Goal: Check status: Check status

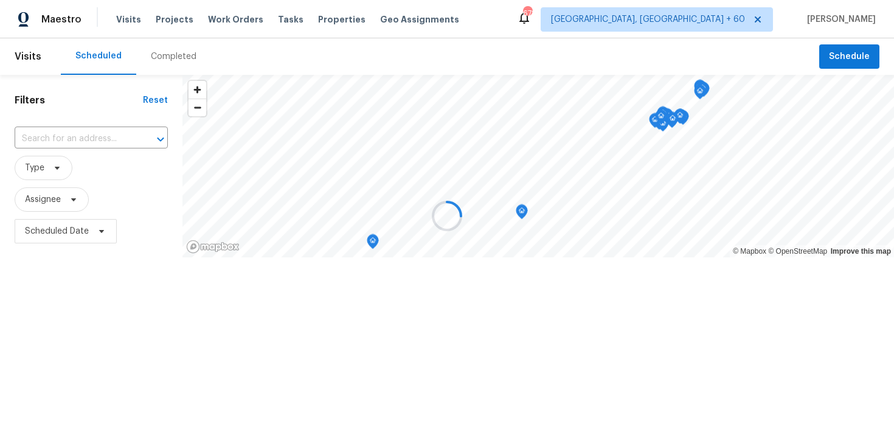
click at [165, 52] on div at bounding box center [447, 216] width 894 height 432
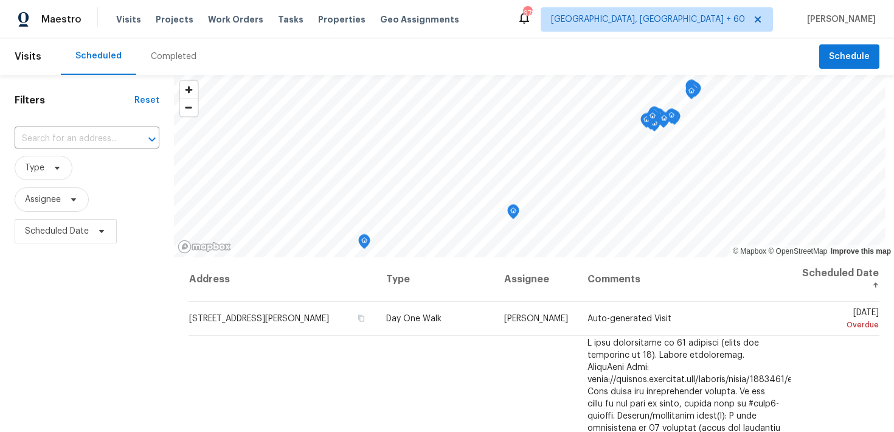
click at [170, 61] on div "Completed" at bounding box center [174, 56] width 46 height 12
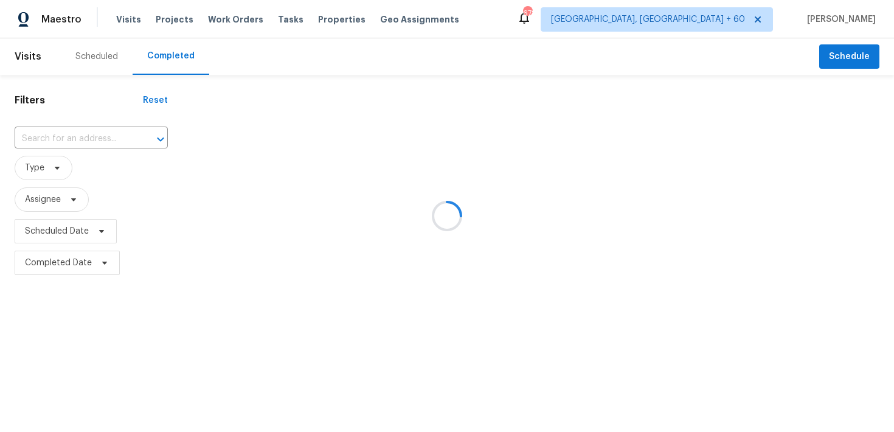
click at [78, 134] on div at bounding box center [447, 216] width 894 height 432
click at [75, 136] on div at bounding box center [447, 216] width 894 height 432
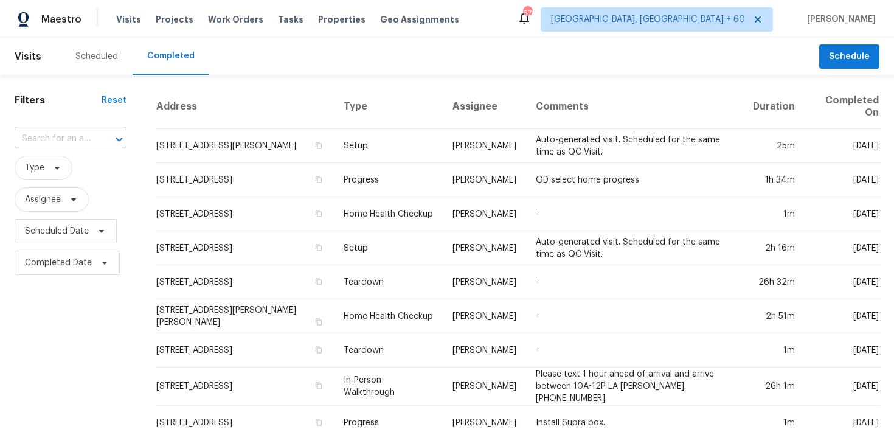
click at [64, 143] on input "text" at bounding box center [54, 139] width 78 height 19
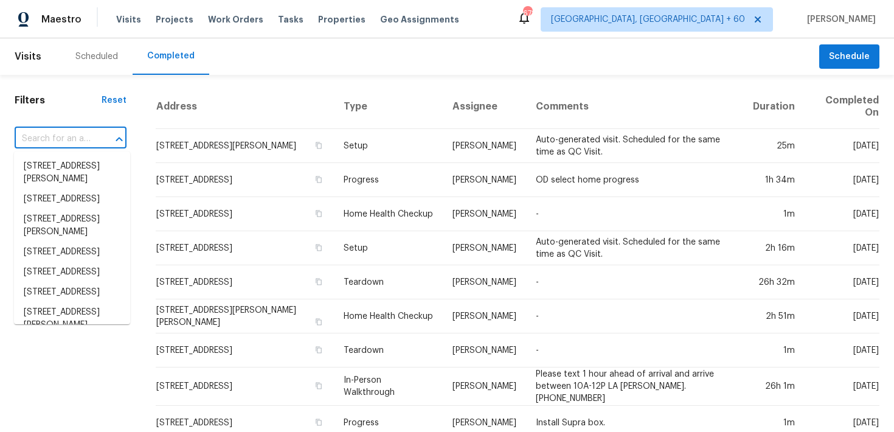
paste input "[STREET_ADDRESS][US_STATE]"
type input "[STREET_ADDRESS][US_STATE]"
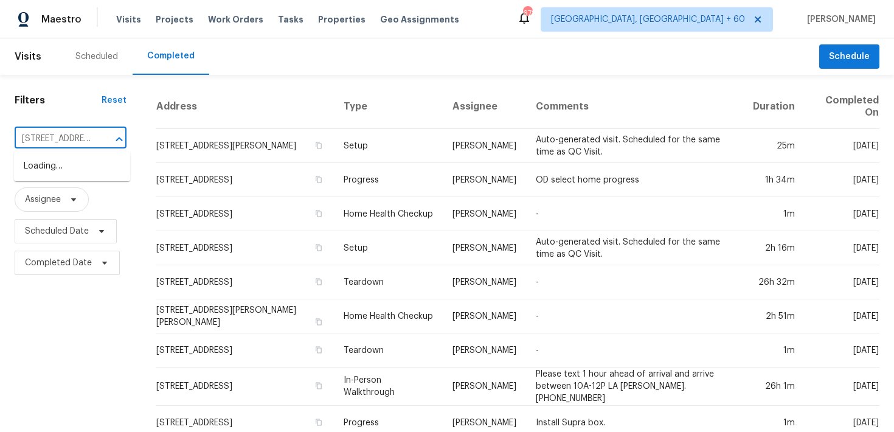
scroll to position [0, 91]
click at [66, 159] on li "[STREET_ADDRESS][US_STATE]" at bounding box center [72, 172] width 116 height 33
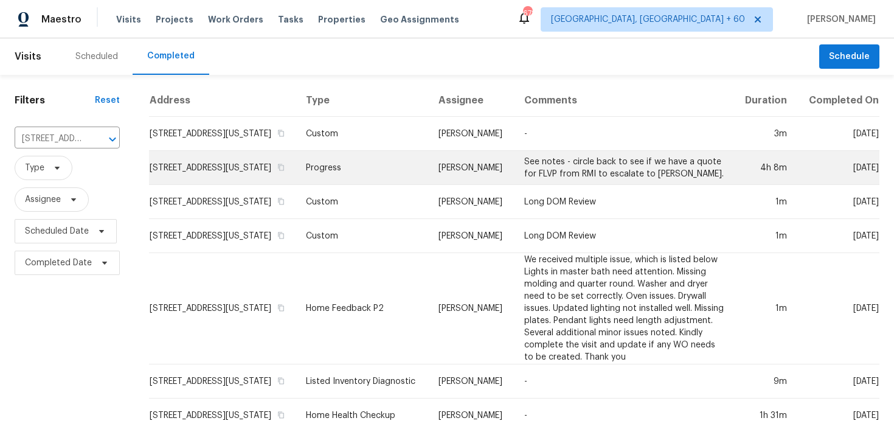
click at [352, 181] on td "Progress" at bounding box center [362, 168] width 133 height 34
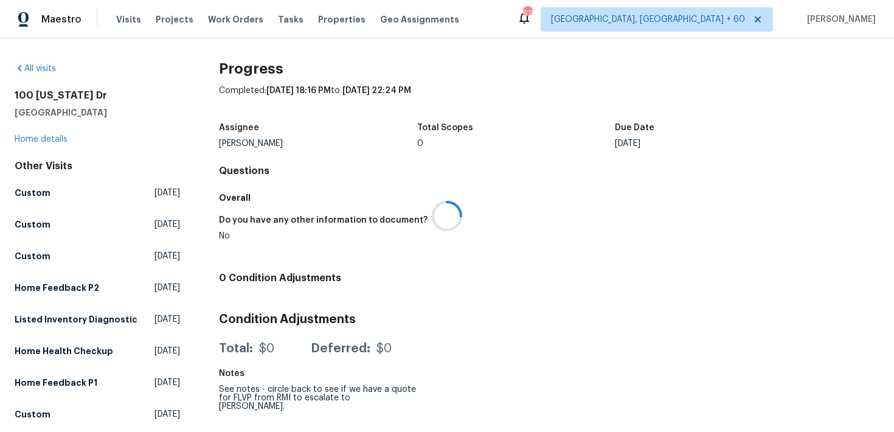
click at [40, 142] on div at bounding box center [447, 216] width 894 height 432
click at [30, 141] on div at bounding box center [447, 216] width 894 height 432
click at [33, 137] on link "Home details" at bounding box center [41, 139] width 53 height 9
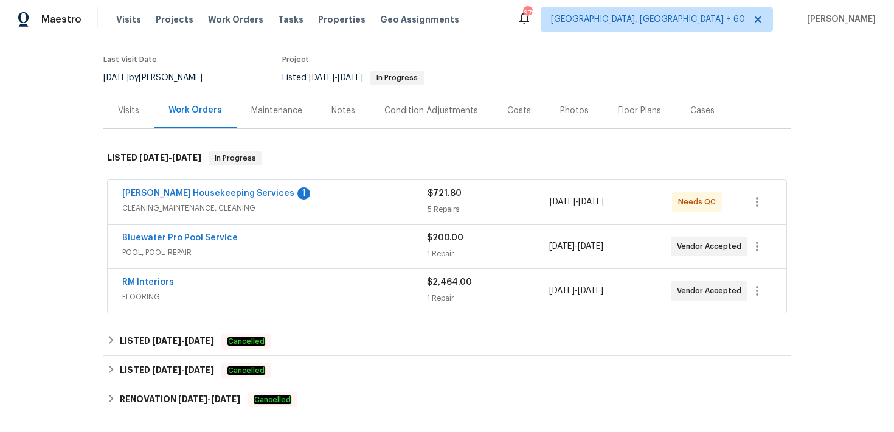
scroll to position [108, 0]
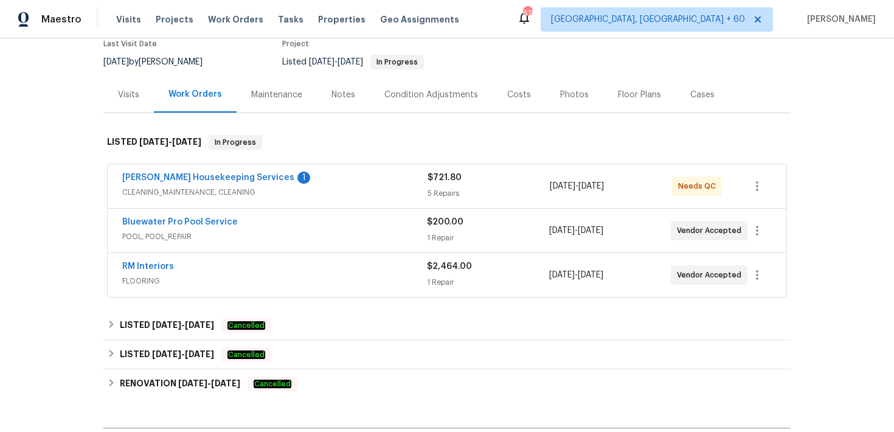
click at [438, 282] on div "1 Repair" at bounding box center [488, 282] width 122 height 12
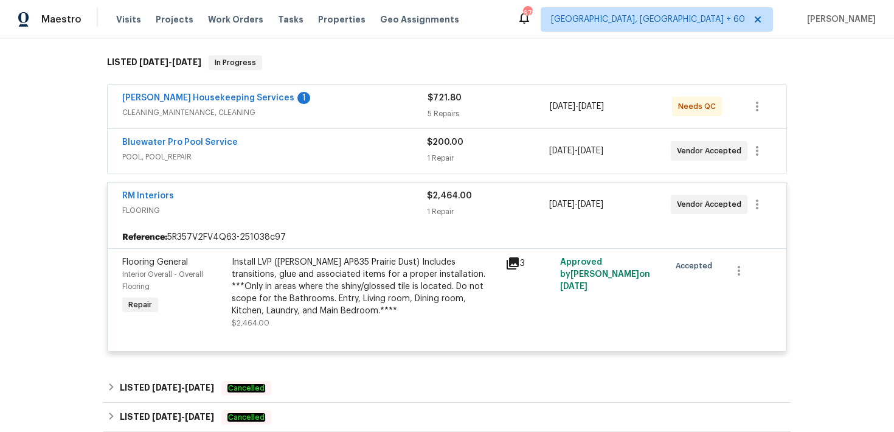
scroll to position [190, 0]
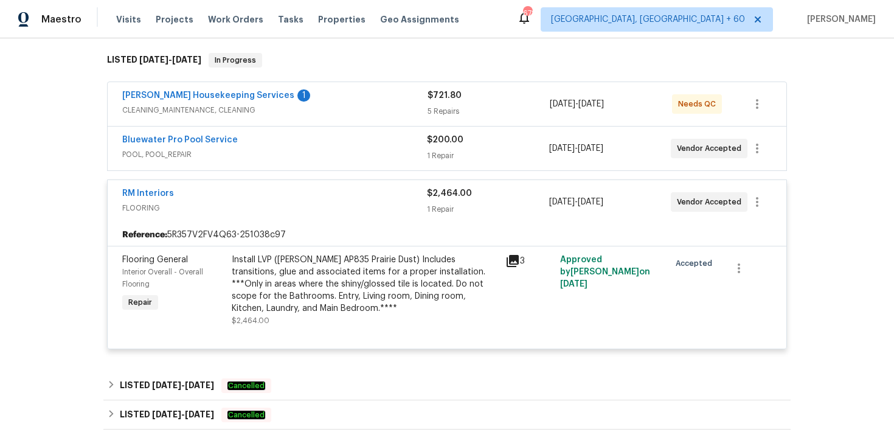
click at [443, 206] on div "1 Repair" at bounding box center [488, 209] width 122 height 12
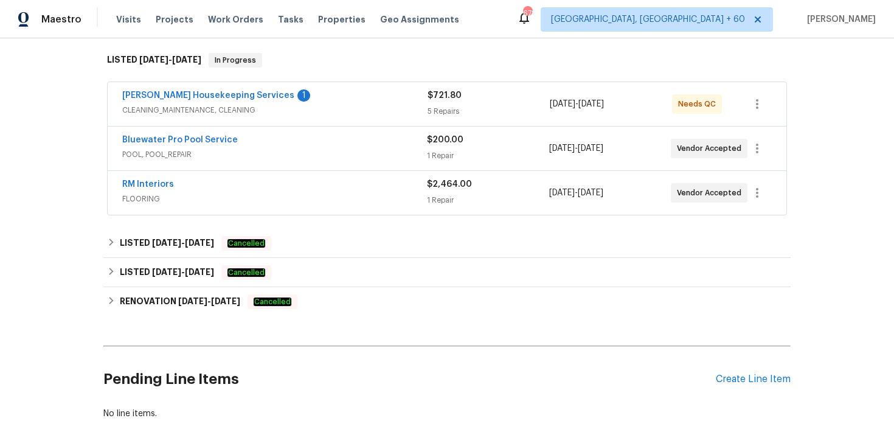
click at [439, 150] on div "1 Repair" at bounding box center [488, 156] width 122 height 12
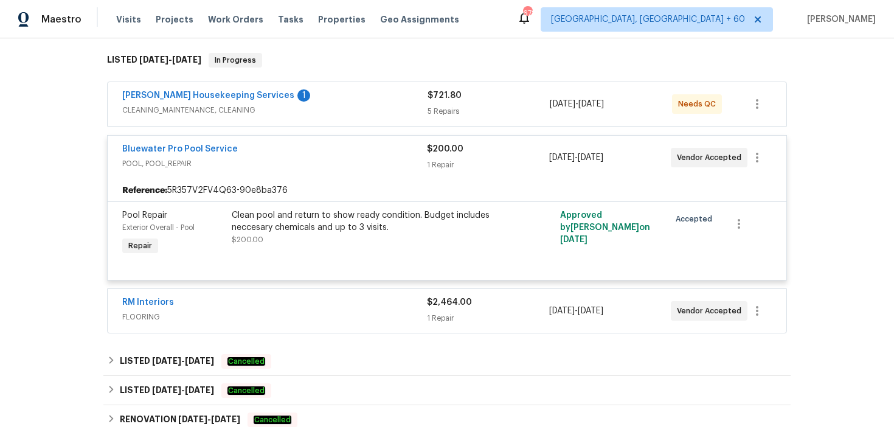
click at [444, 159] on div "1 Repair" at bounding box center [488, 165] width 122 height 12
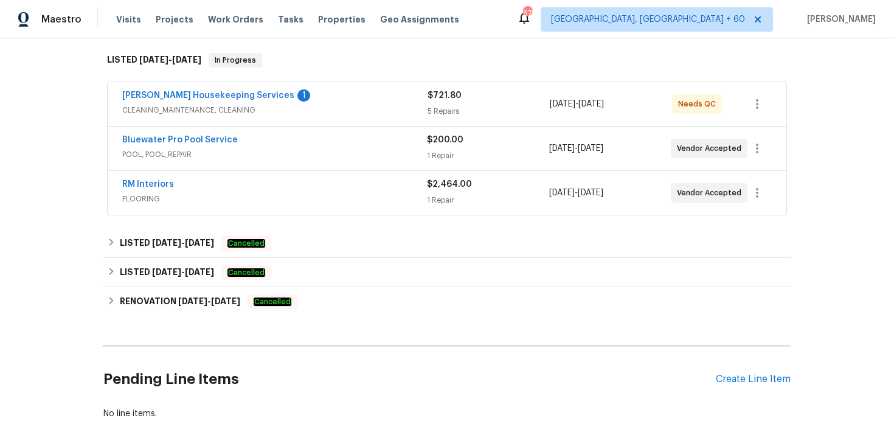
click at [438, 105] on div "5 Repairs" at bounding box center [489, 111] width 122 height 12
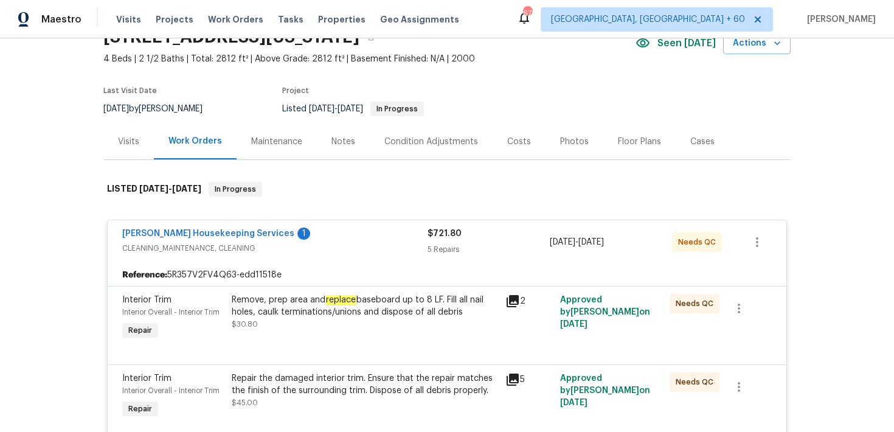
scroll to position [0, 0]
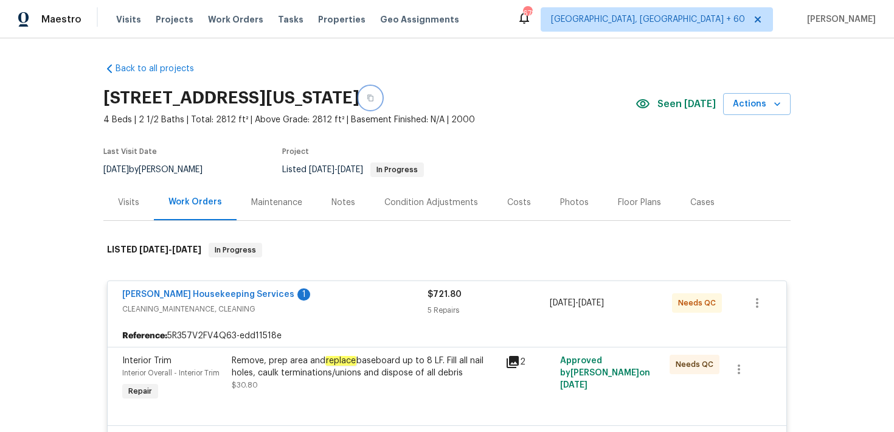
click at [373, 99] on icon "button" at bounding box center [370, 98] width 6 height 7
click at [119, 23] on span "Visits" at bounding box center [128, 19] width 25 height 12
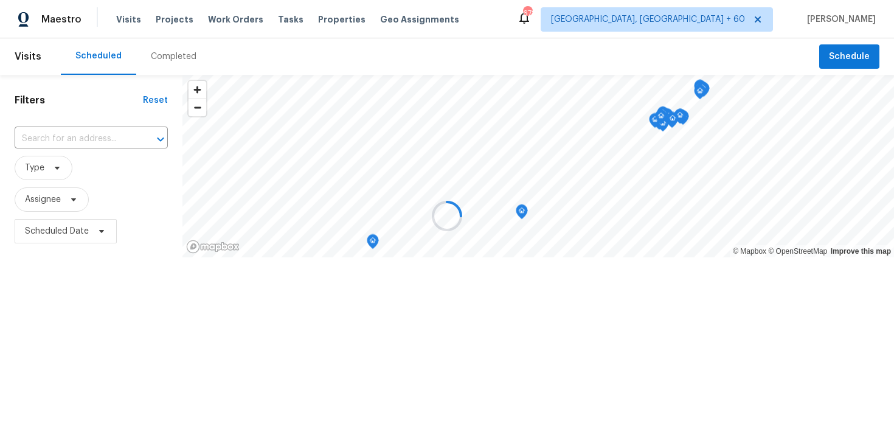
click at [163, 45] on div at bounding box center [447, 216] width 894 height 432
click at [163, 57] on div at bounding box center [447, 216] width 894 height 432
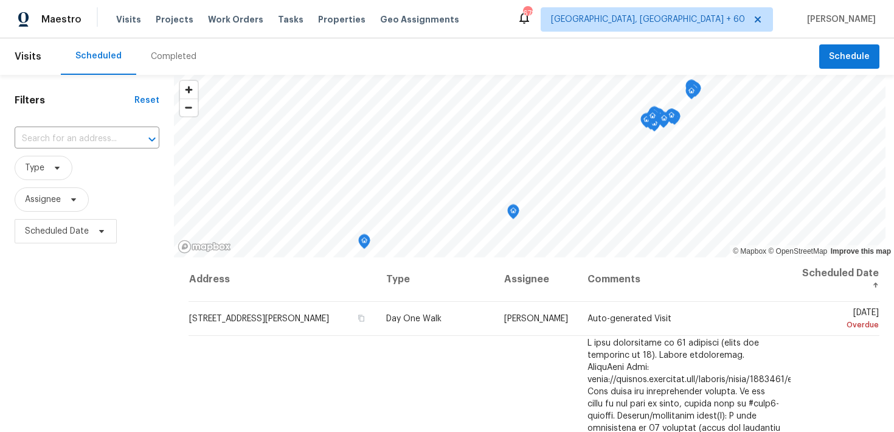
click at [168, 62] on div "Completed" at bounding box center [174, 56] width 46 height 12
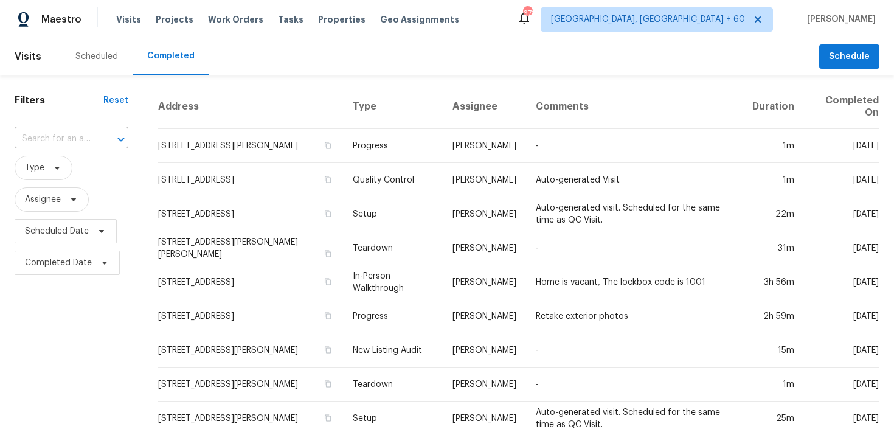
click at [76, 143] on input "text" at bounding box center [55, 139] width 80 height 19
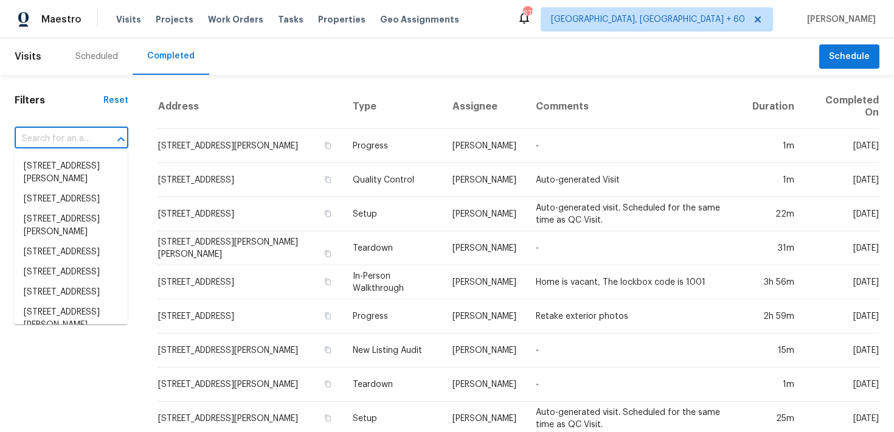
paste input "[STREET_ADDRESS][PERSON_NAME][PERSON_NAME]"
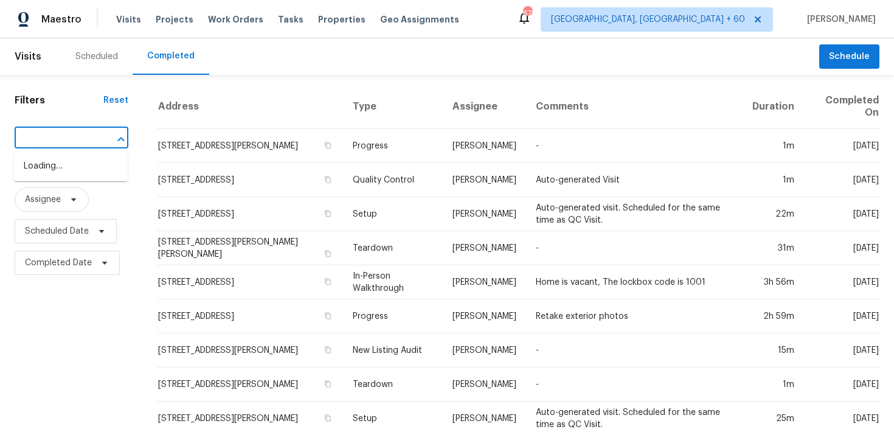
type input "[STREET_ADDRESS][PERSON_NAME][PERSON_NAME]"
click at [58, 136] on input "text" at bounding box center [55, 139] width 80 height 19
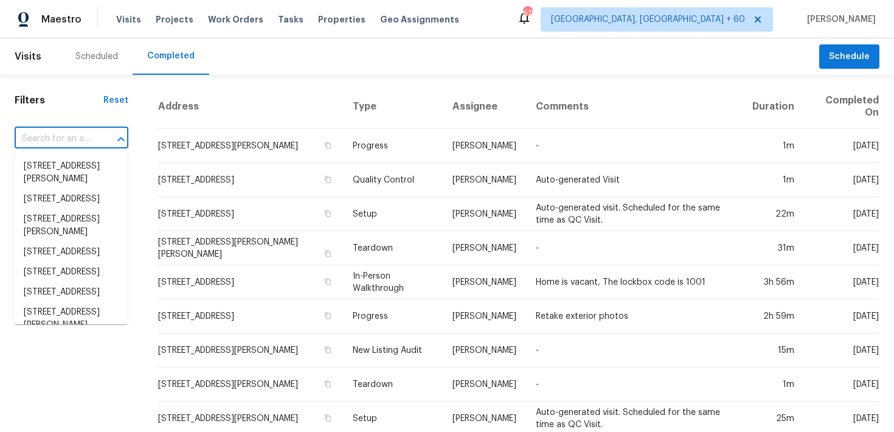
paste input "[STREET_ADDRESS][PERSON_NAME][PERSON_NAME]"
type input "[STREET_ADDRESS][PERSON_NAME][PERSON_NAME]"
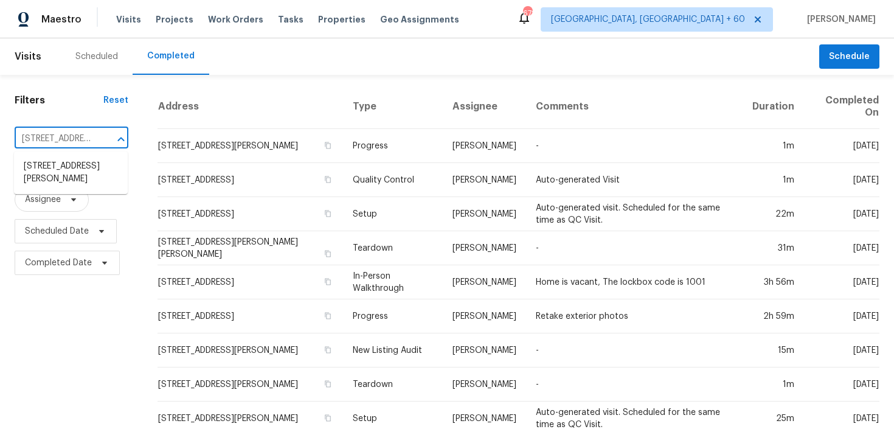
scroll to position [0, 79]
click at [55, 171] on li "[STREET_ADDRESS][PERSON_NAME]" at bounding box center [71, 172] width 114 height 33
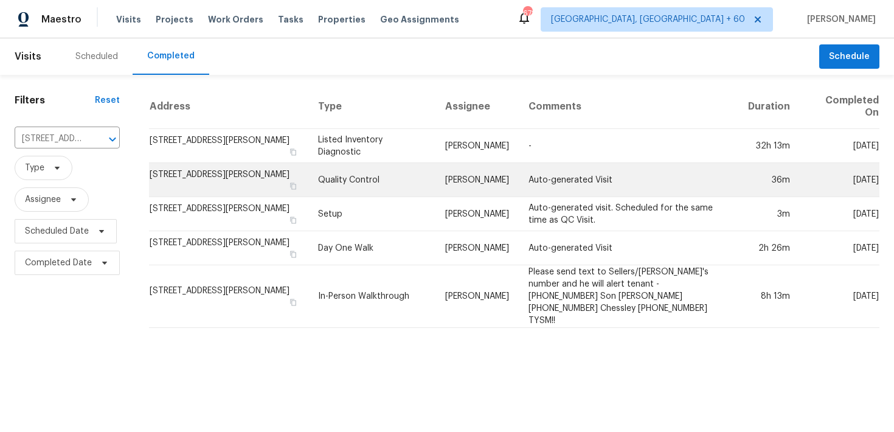
click at [383, 168] on td "Quality Control" at bounding box center [372, 180] width 128 height 34
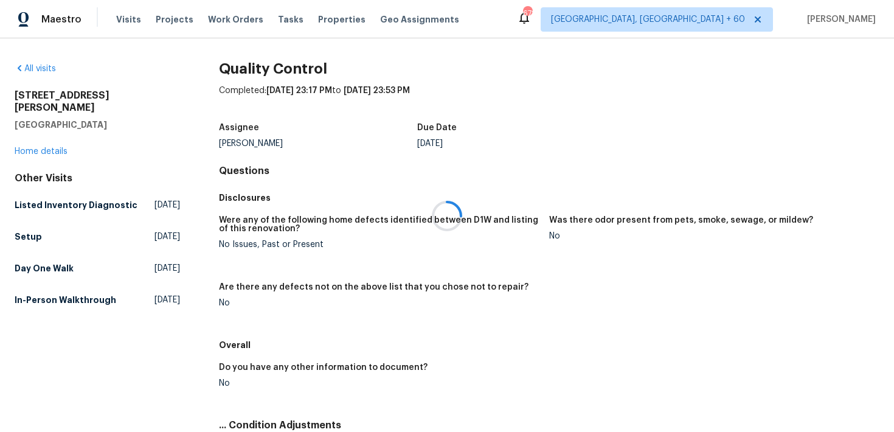
click at [55, 143] on div at bounding box center [447, 216] width 894 height 432
click at [45, 147] on link "Home details" at bounding box center [41, 151] width 53 height 9
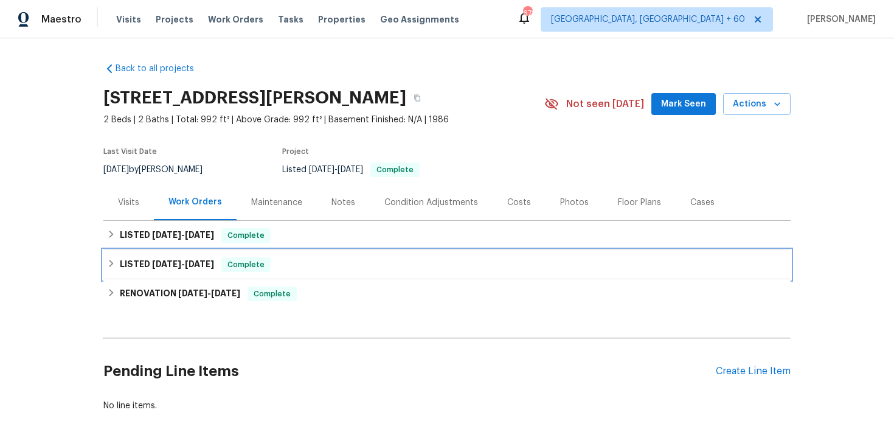
click at [262, 262] on span "Complete" at bounding box center [246, 264] width 47 height 12
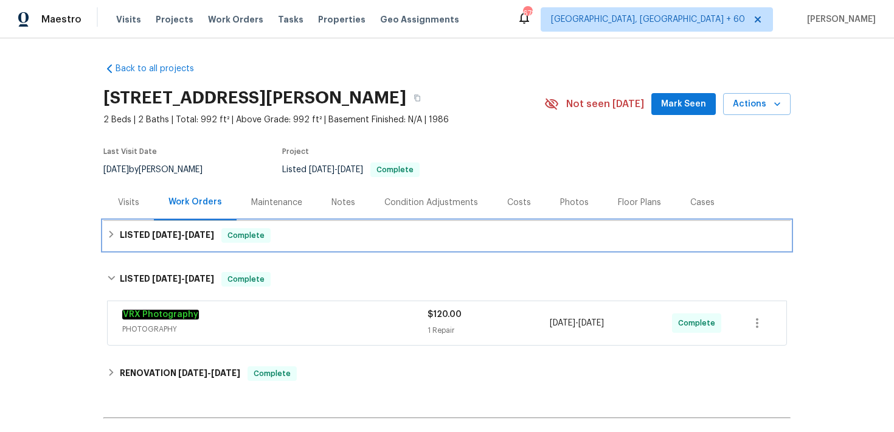
click at [293, 237] on div "LISTED [DATE] - [DATE] Complete" at bounding box center [447, 235] width 680 height 15
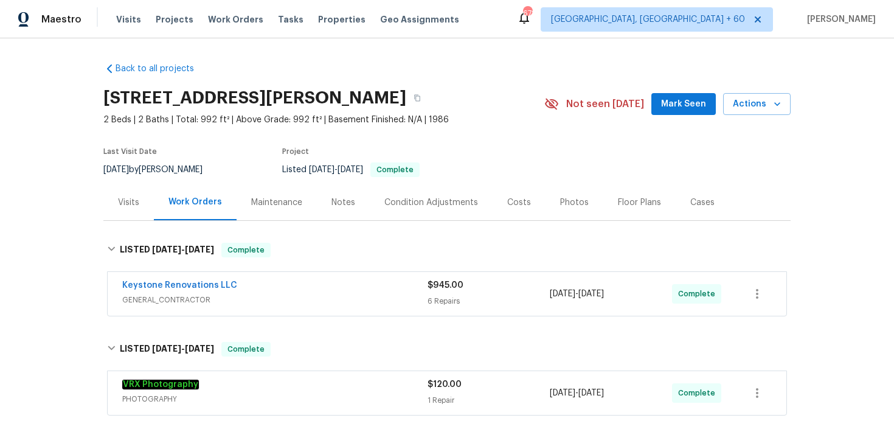
click at [440, 296] on div "6 Repairs" at bounding box center [489, 301] width 122 height 12
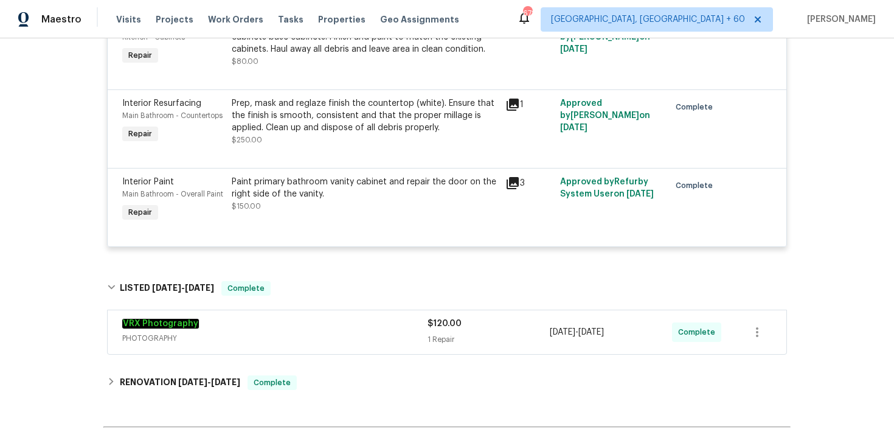
scroll to position [623, 0]
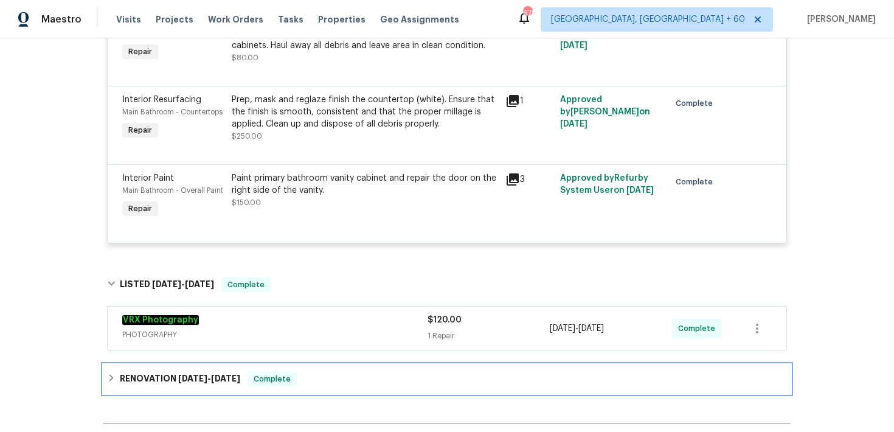
click at [296, 368] on div "RENOVATION [DATE] - [DATE] Complete" at bounding box center [446, 378] width 687 height 29
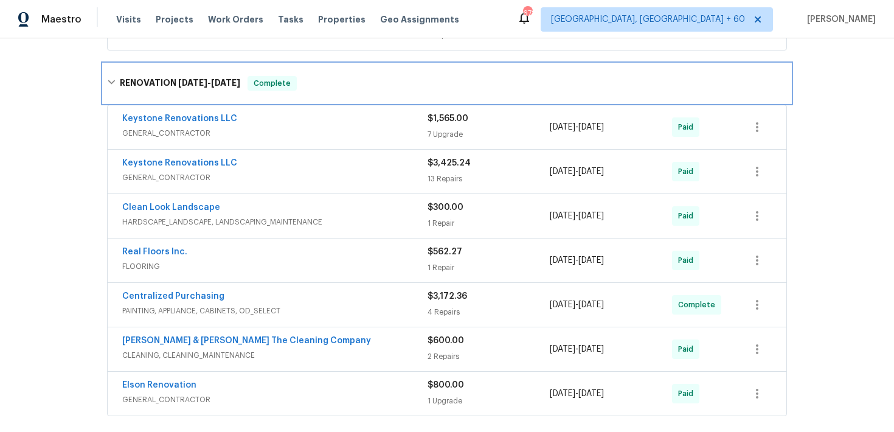
scroll to position [926, 0]
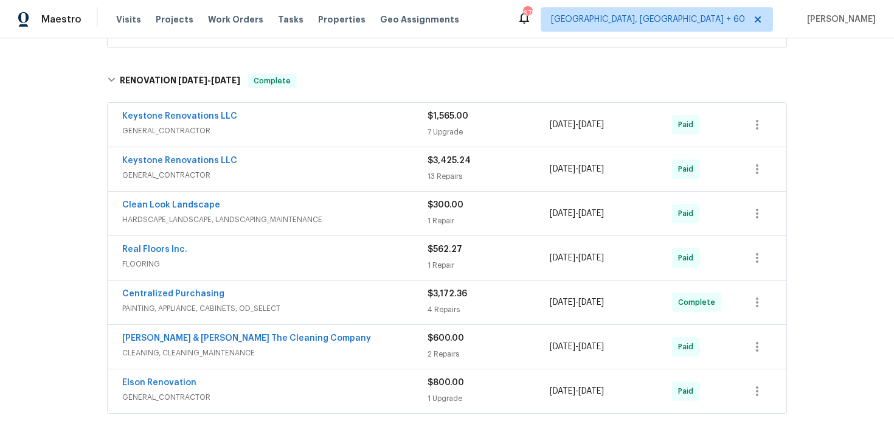
click at [433, 262] on div "1 Repair" at bounding box center [489, 265] width 122 height 12
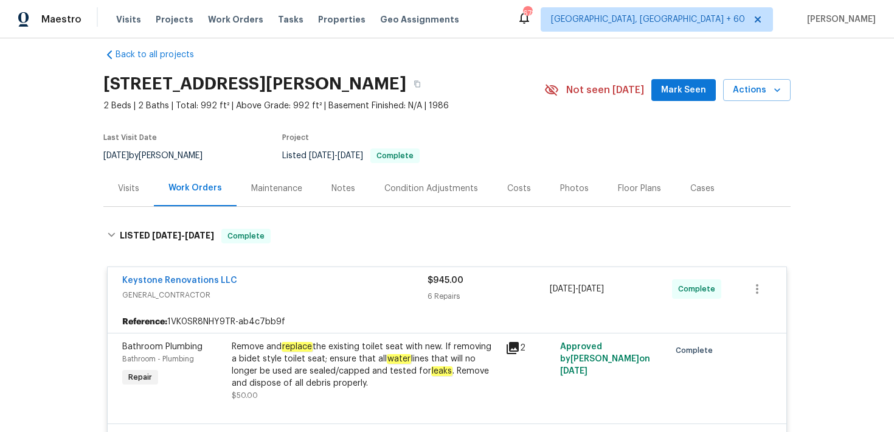
scroll to position [0, 0]
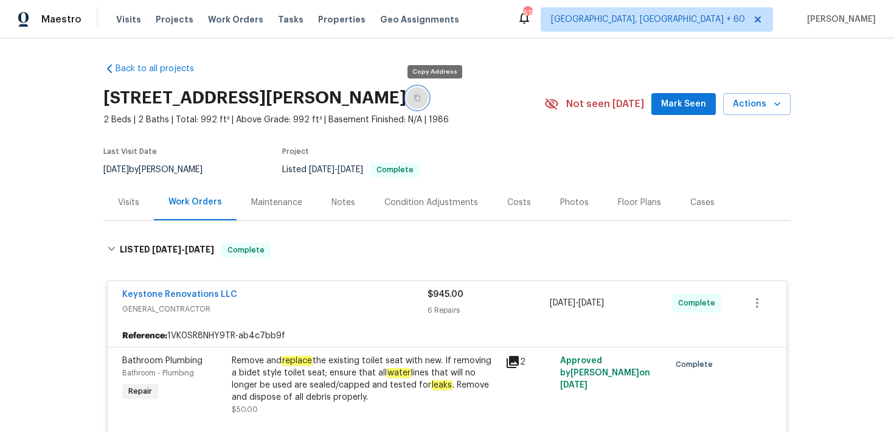
click at [428, 92] on button "button" at bounding box center [417, 98] width 22 height 22
click at [123, 19] on span "Visits" at bounding box center [128, 19] width 25 height 12
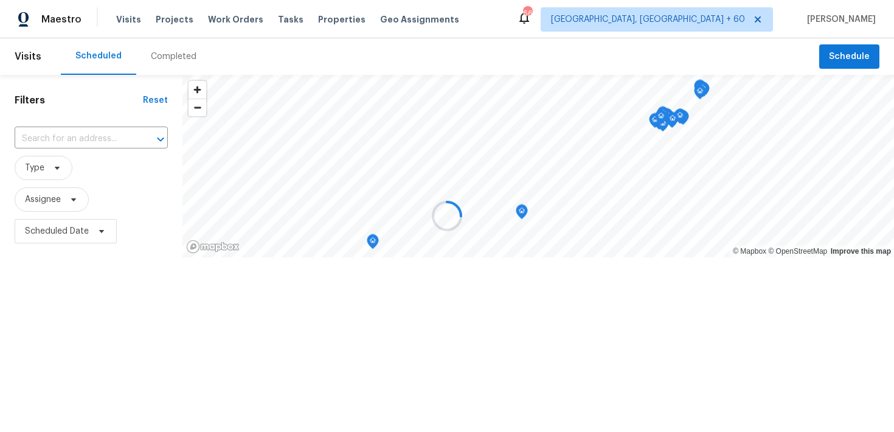
click at [169, 56] on div at bounding box center [447, 216] width 894 height 432
click at [159, 57] on div at bounding box center [447, 216] width 894 height 432
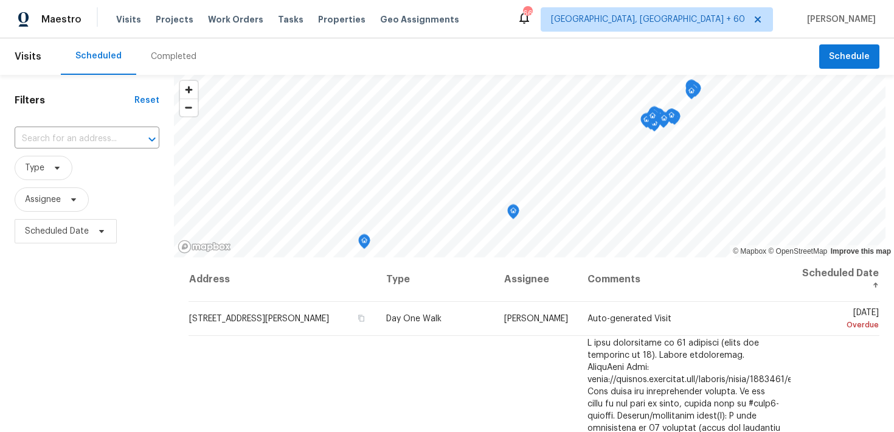
click at [156, 59] on div "Completed" at bounding box center [174, 56] width 46 height 12
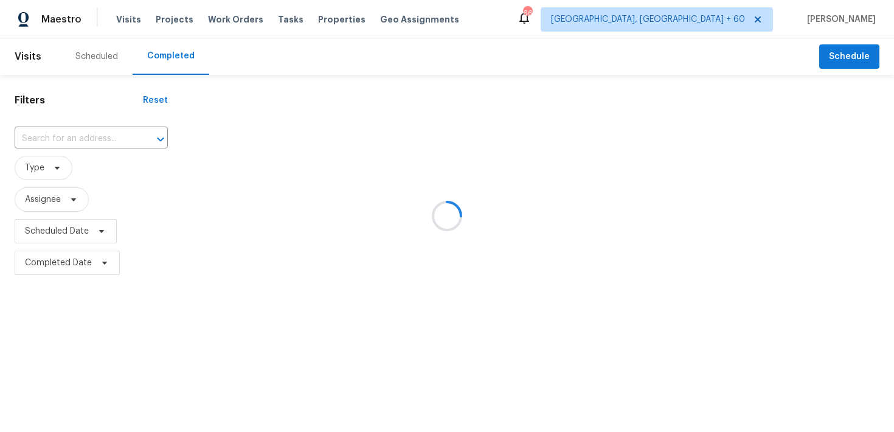
click at [63, 136] on div at bounding box center [447, 216] width 894 height 432
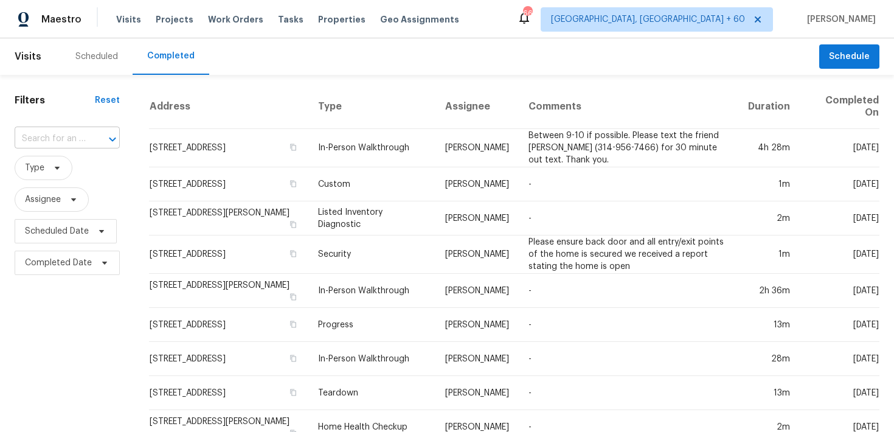
click at [57, 136] on input "text" at bounding box center [50, 139] width 71 height 19
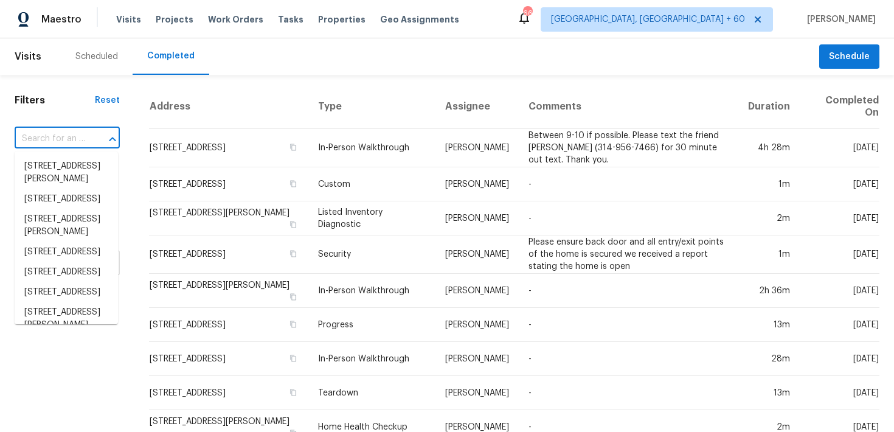
paste input "[STREET_ADDRESS]"
type input "[STREET_ADDRESS]"
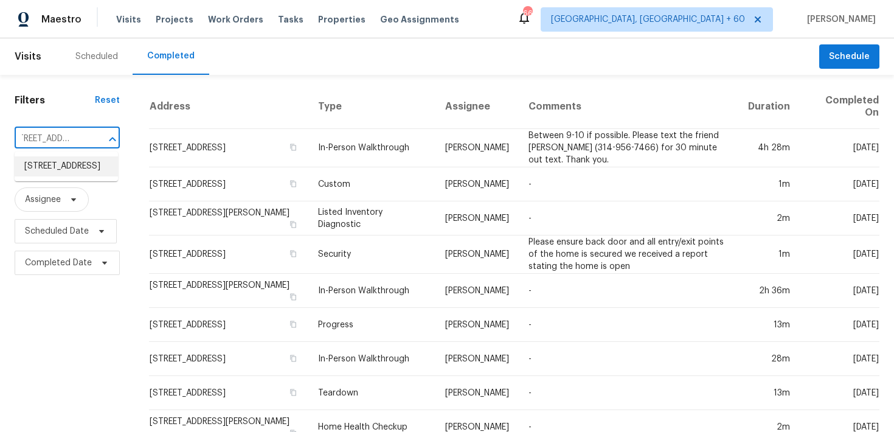
click at [44, 167] on li "[STREET_ADDRESS]" at bounding box center [66, 166] width 103 height 20
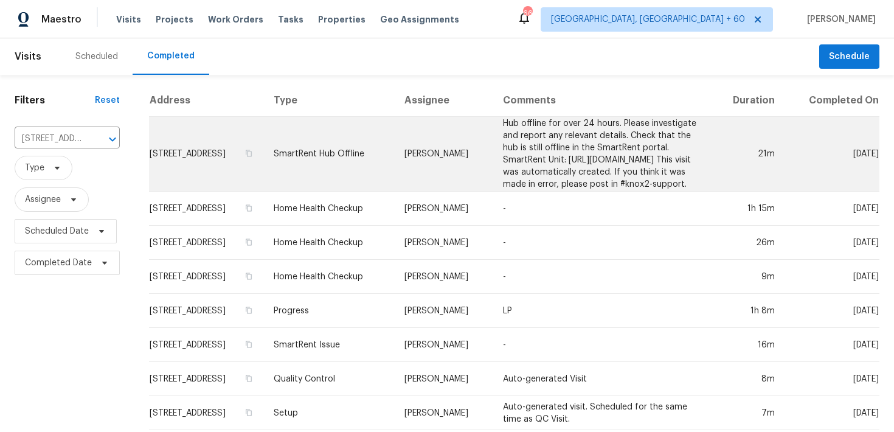
click at [341, 161] on td "SmartRent Hub Offline" at bounding box center [329, 154] width 131 height 75
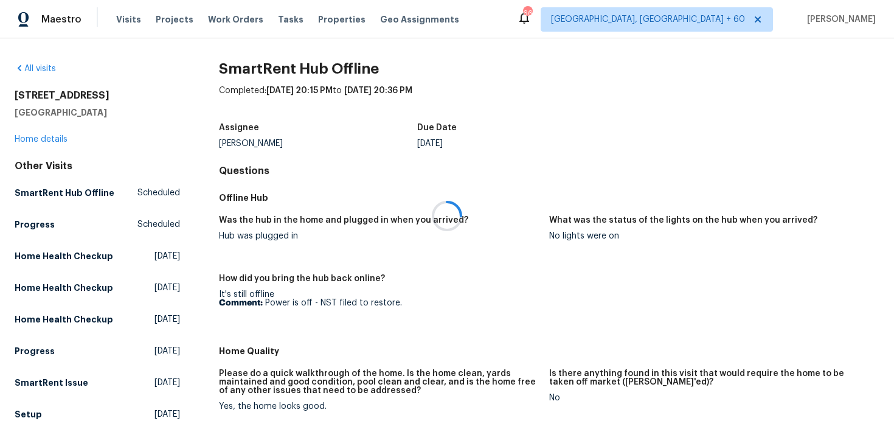
click at [44, 141] on div at bounding box center [447, 216] width 894 height 432
click at [30, 141] on link "Home details" at bounding box center [41, 139] width 53 height 9
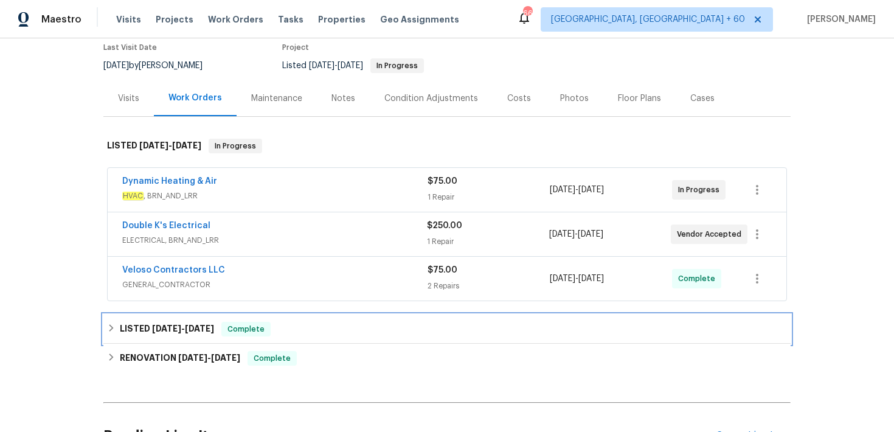
click at [282, 325] on div "LISTED [DATE] - [DATE] Complete" at bounding box center [447, 329] width 680 height 15
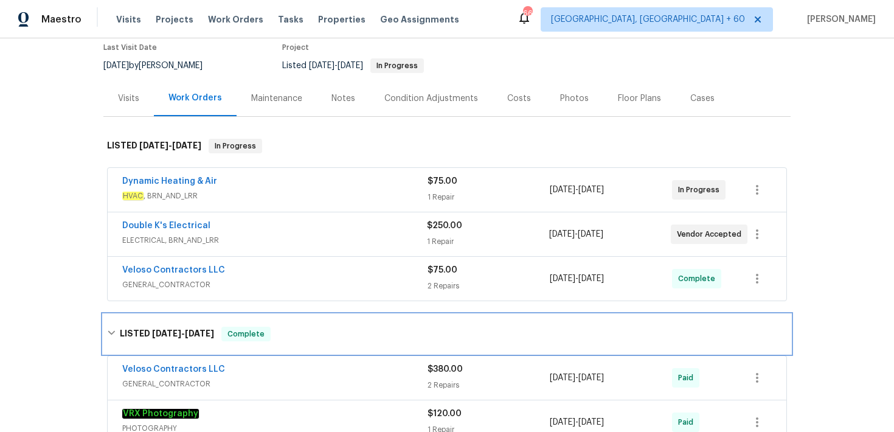
scroll to position [165, 0]
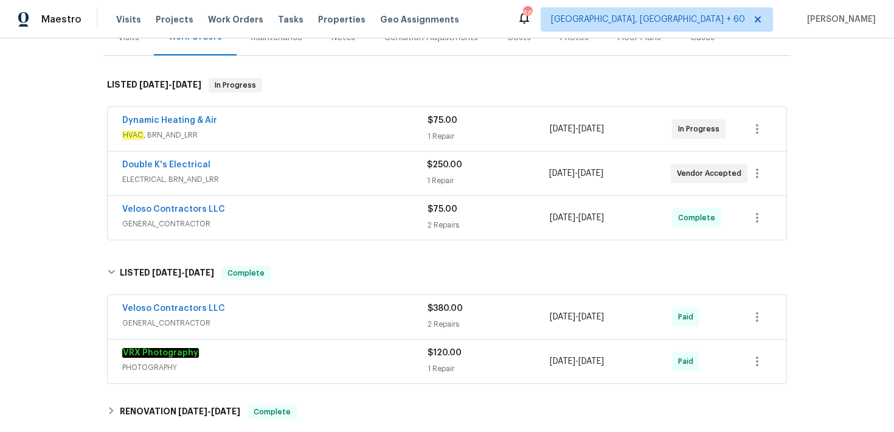
click at [439, 323] on div "2 Repairs" at bounding box center [489, 324] width 122 height 12
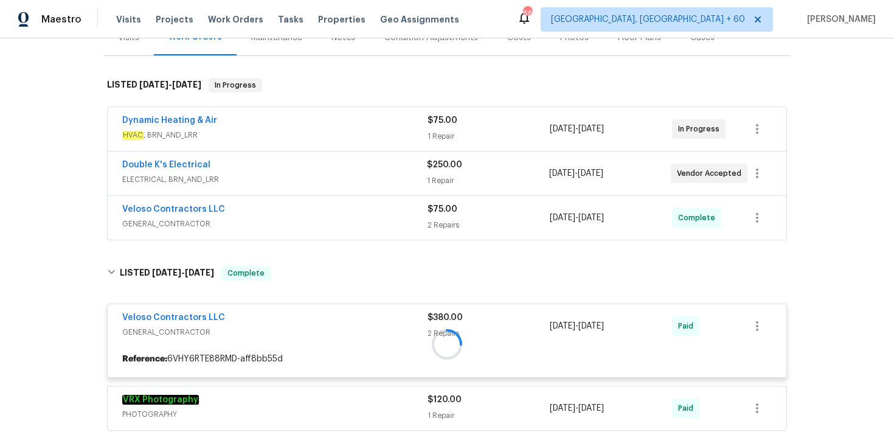
click at [442, 216] on div "$75.00 2 Repairs" at bounding box center [489, 217] width 122 height 29
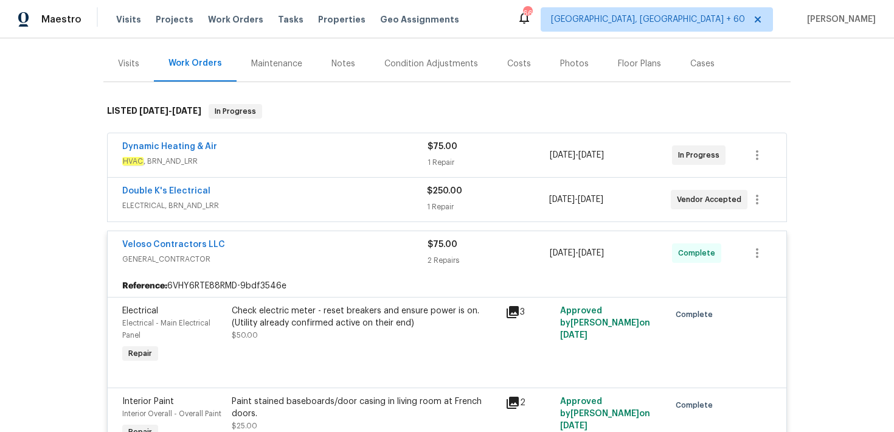
scroll to position [116, 0]
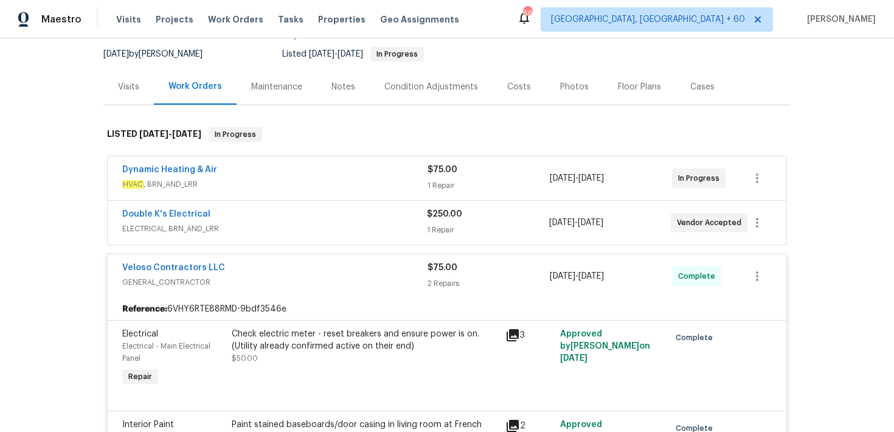
click at [433, 222] on div "$250.00 1 Repair" at bounding box center [488, 222] width 122 height 29
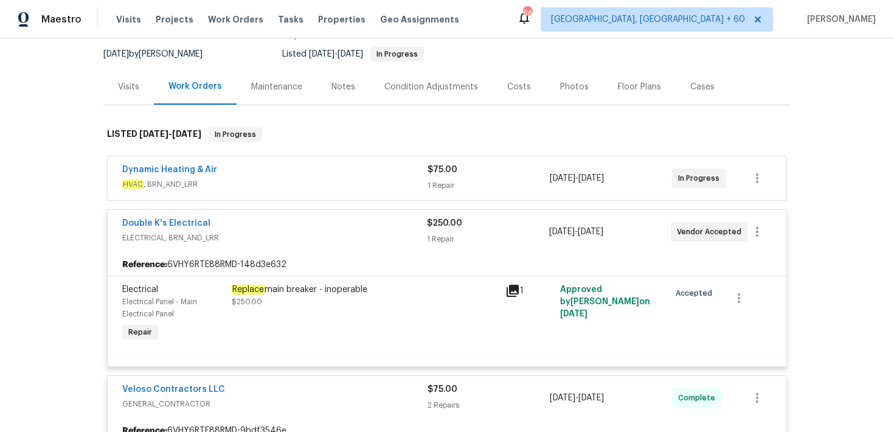
click at [442, 234] on div "1 Repair" at bounding box center [488, 239] width 122 height 12
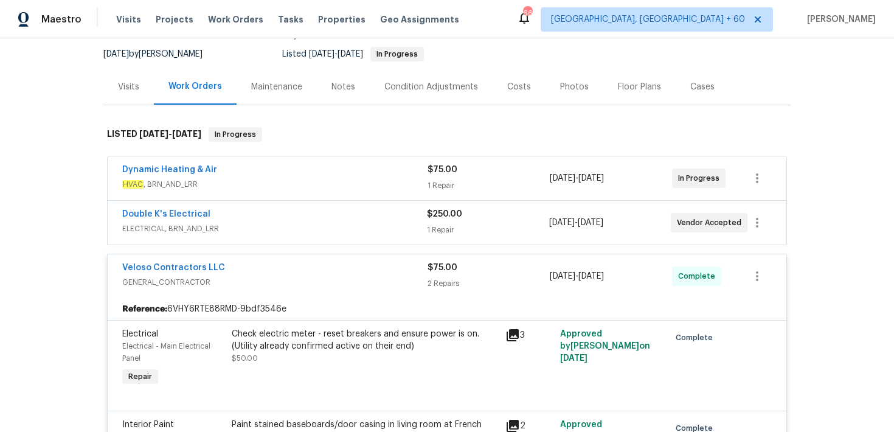
click at [440, 183] on div "1 Repair" at bounding box center [489, 185] width 122 height 12
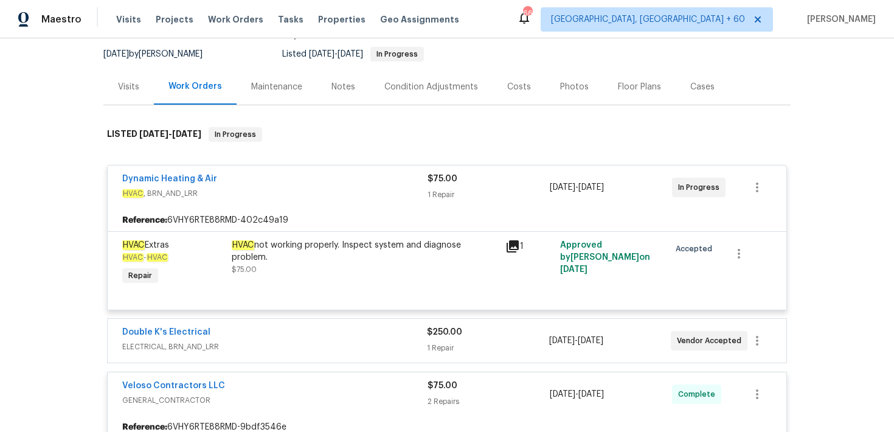
click at [440, 184] on div "$75.00" at bounding box center [489, 179] width 122 height 12
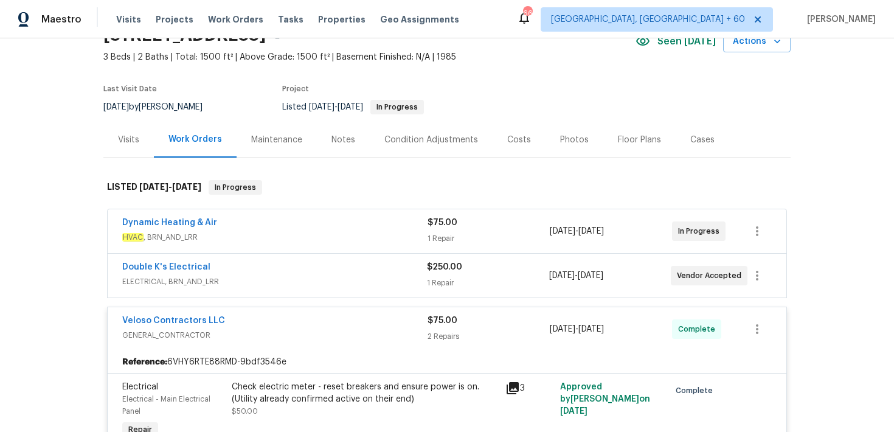
scroll to position [0, 0]
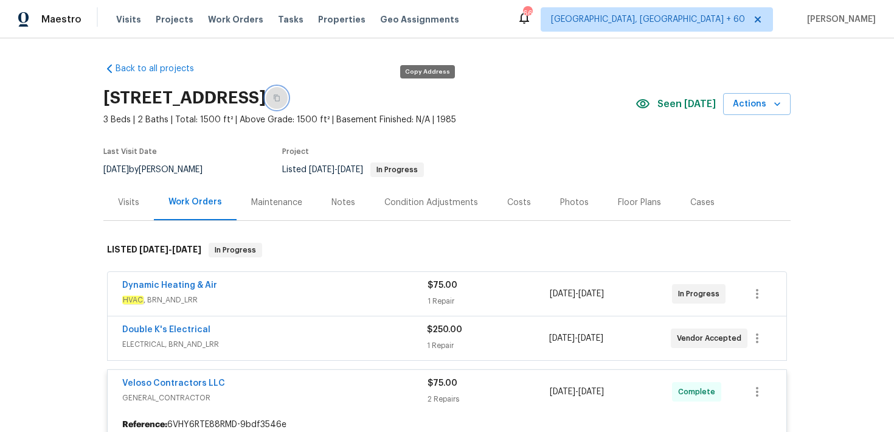
click at [288, 102] on button "button" at bounding box center [277, 98] width 22 height 22
click at [126, 21] on span "Visits" at bounding box center [128, 19] width 25 height 12
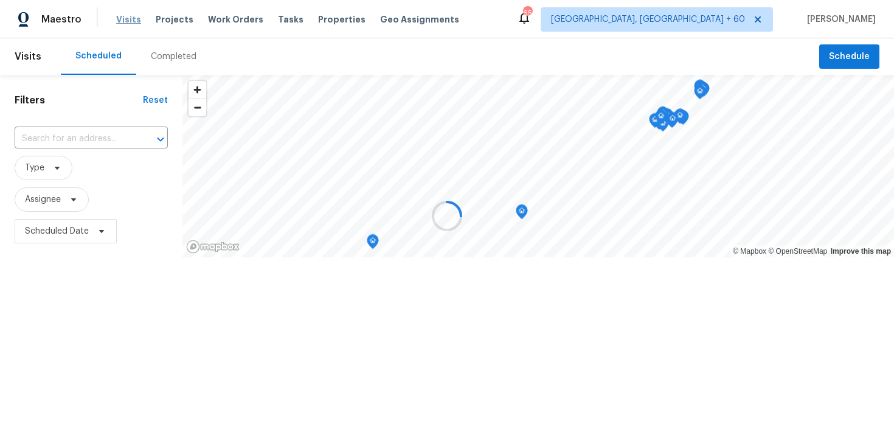
click at [126, 21] on div at bounding box center [447, 216] width 894 height 432
click at [160, 54] on div at bounding box center [447, 216] width 894 height 432
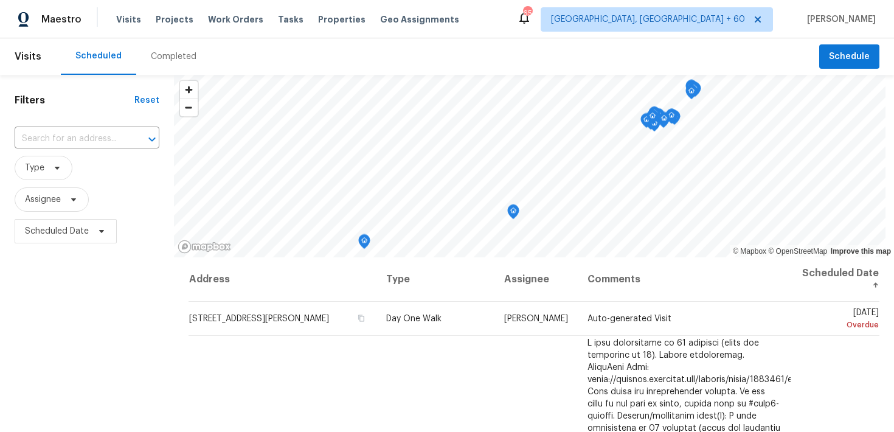
click at [157, 60] on div "Completed" at bounding box center [174, 56] width 46 height 12
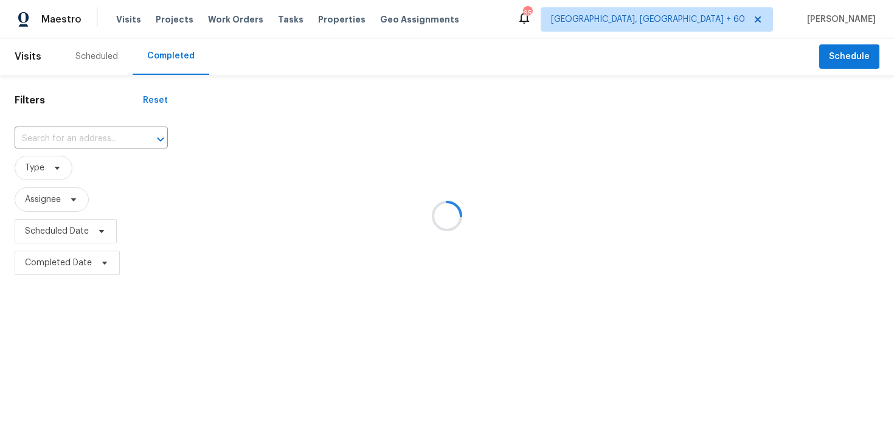
click at [69, 134] on div at bounding box center [447, 216] width 894 height 432
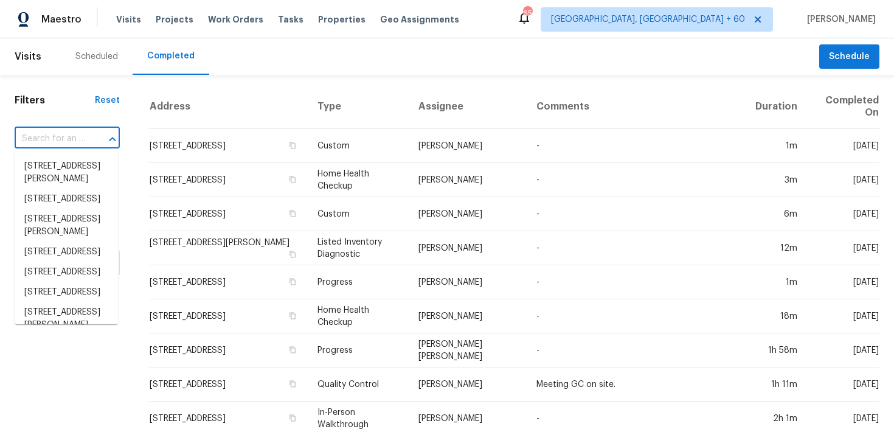
click at [33, 139] on input "text" at bounding box center [50, 139] width 71 height 19
paste input "[STREET_ADDRESS][PERSON_NAME]"
type input "[STREET_ADDRESS][PERSON_NAME]"
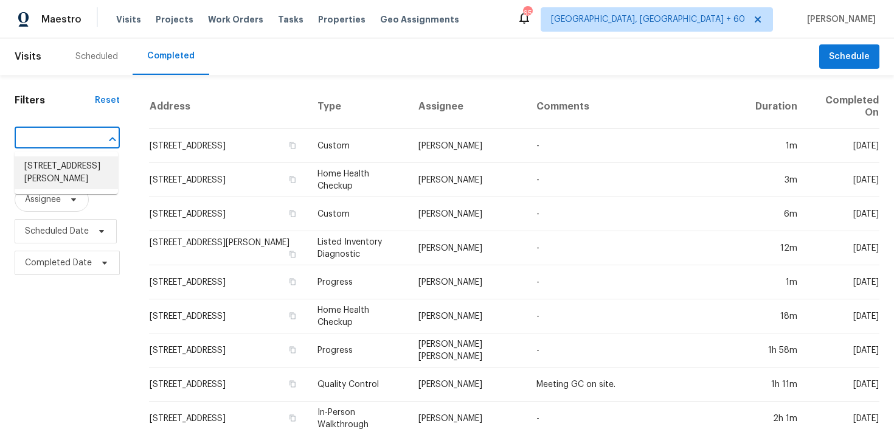
click at [40, 167] on li "[STREET_ADDRESS][PERSON_NAME]" at bounding box center [66, 172] width 103 height 33
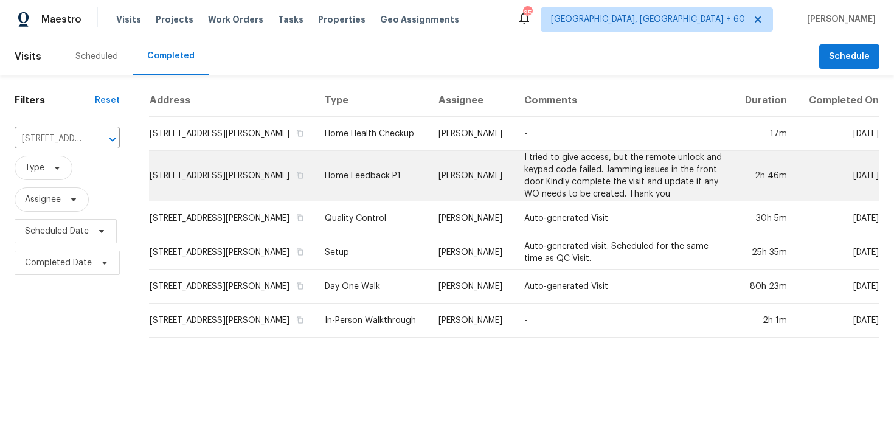
click at [357, 175] on td "Home Feedback P1" at bounding box center [372, 176] width 114 height 50
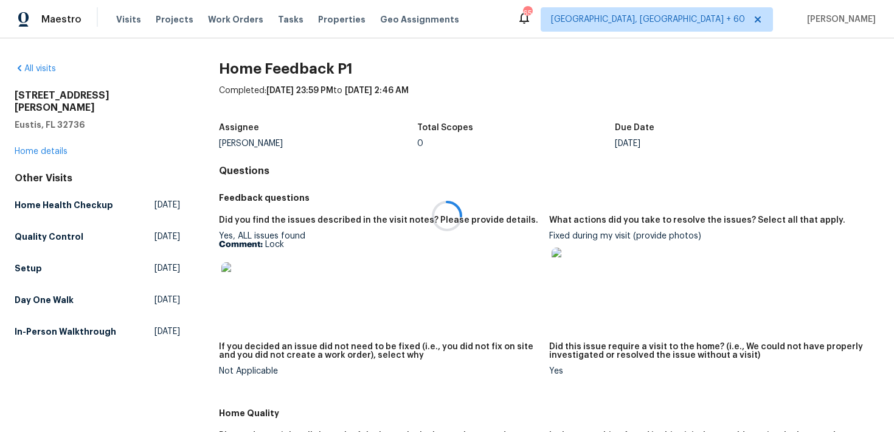
click at [35, 140] on div at bounding box center [447, 216] width 894 height 432
click at [40, 147] on link "Home details" at bounding box center [41, 151] width 53 height 9
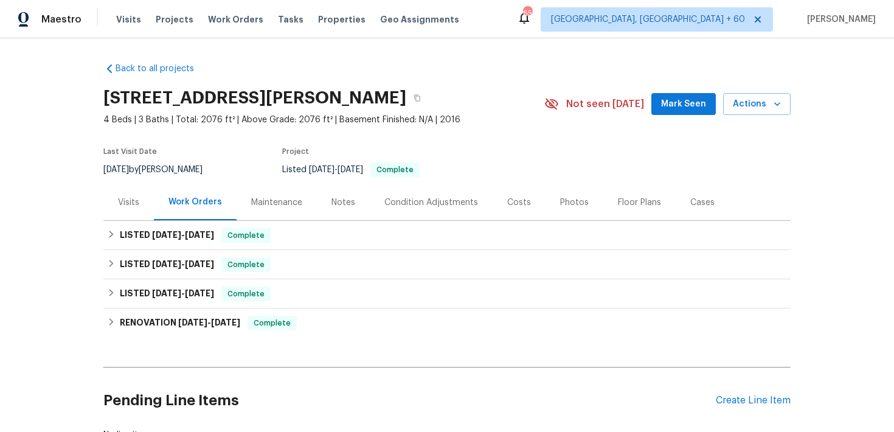
scroll to position [24, 0]
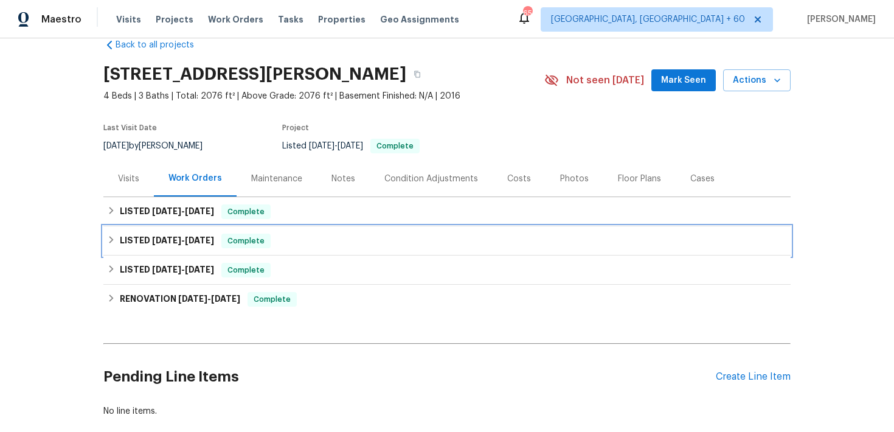
click at [224, 238] on div "Complete" at bounding box center [245, 241] width 49 height 15
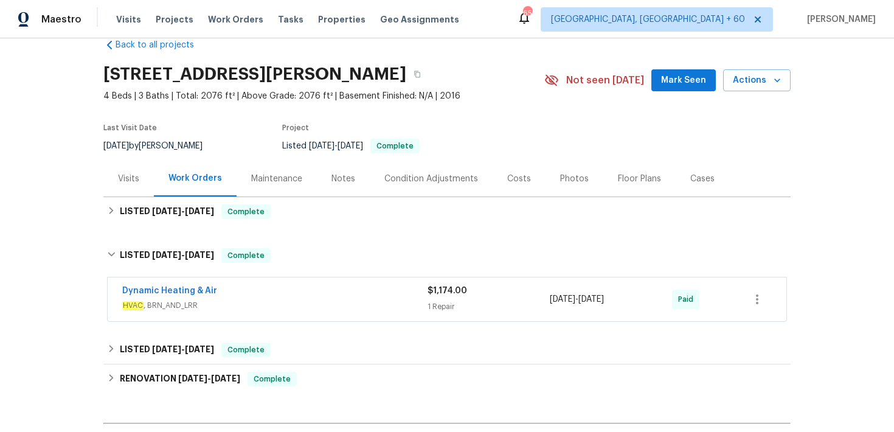
click at [392, 287] on div "Dynamic Heating & Air" at bounding box center [274, 292] width 305 height 15
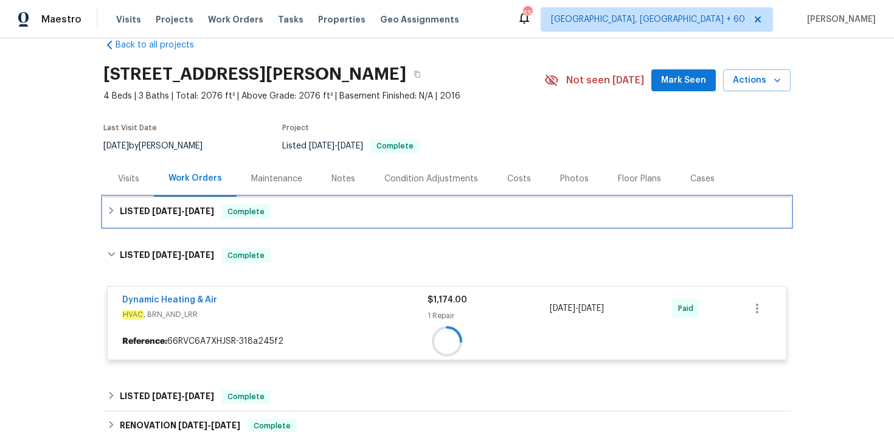
click at [317, 218] on div "LISTED [DATE] - [DATE] Complete" at bounding box center [447, 211] width 680 height 15
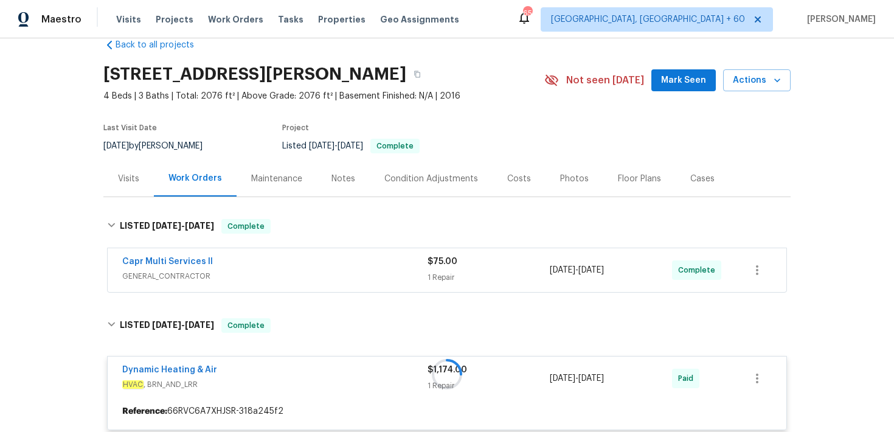
click at [437, 276] on div "1 Repair" at bounding box center [489, 277] width 122 height 12
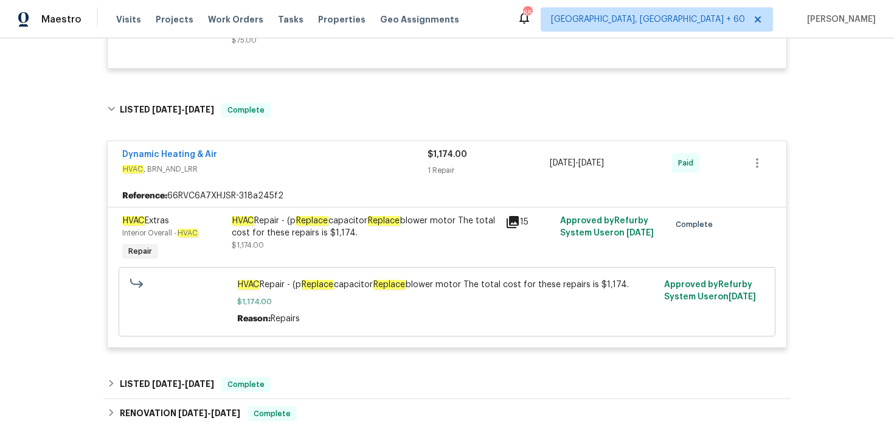
scroll to position [320, 0]
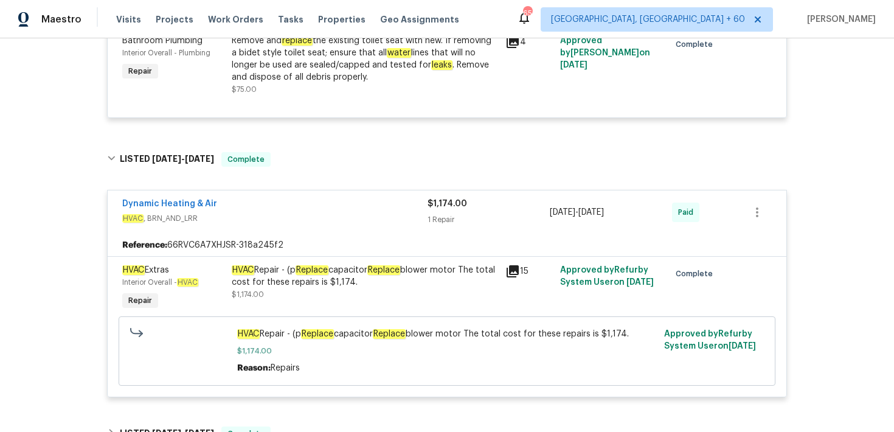
click at [442, 215] on div "1 Repair" at bounding box center [489, 219] width 122 height 12
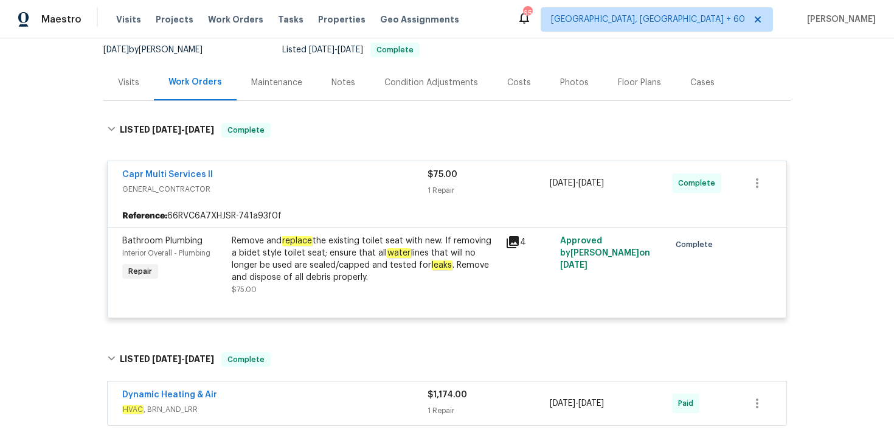
scroll to position [0, 0]
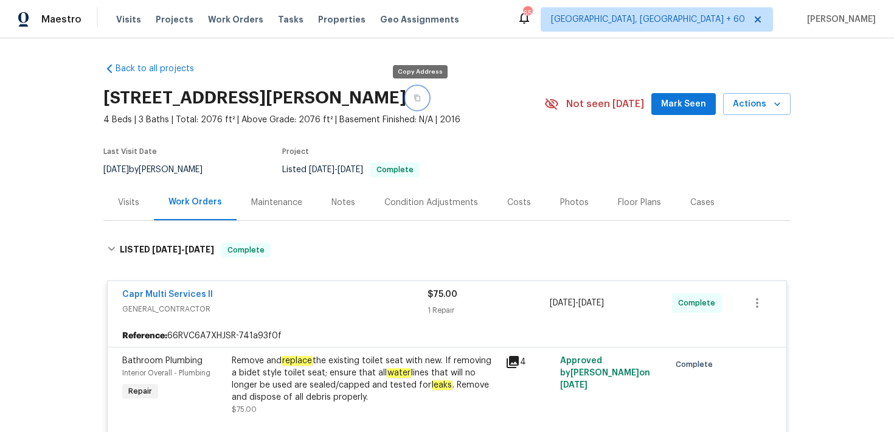
click at [417, 97] on icon "button" at bounding box center [417, 98] width 6 height 7
